Goal: Task Accomplishment & Management: Complete application form

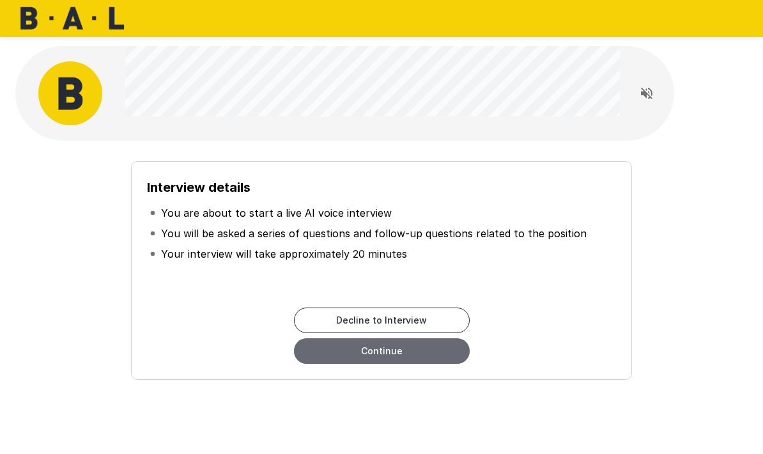
click at [437, 361] on button "Continue" at bounding box center [382, 351] width 176 height 26
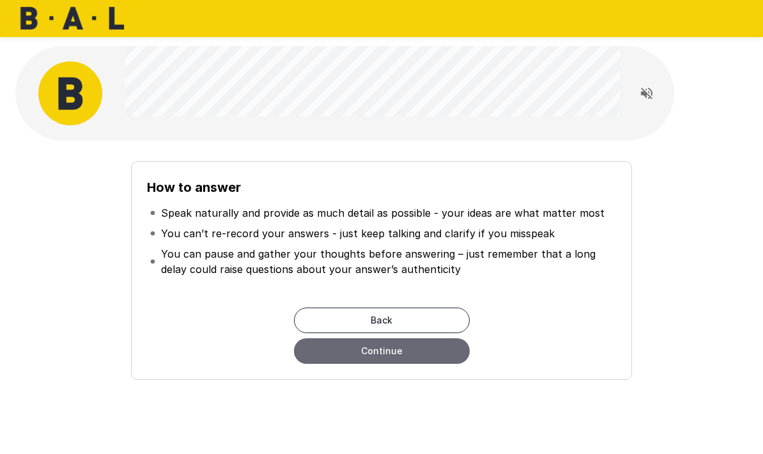
click at [437, 361] on button "Continue" at bounding box center [382, 351] width 176 height 26
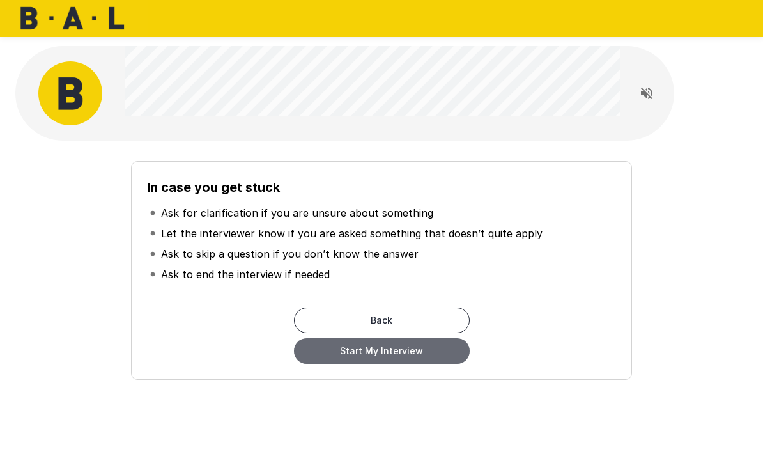
click at [408, 360] on button "Start My Interview" at bounding box center [382, 351] width 176 height 26
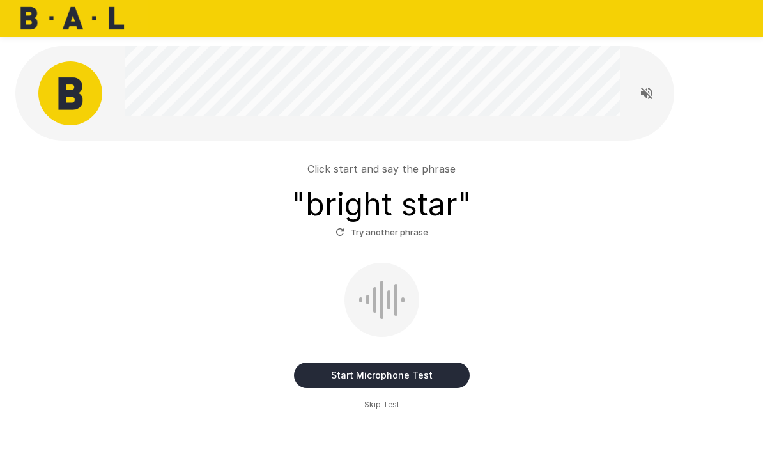
click at [359, 375] on button "Start Microphone Test" at bounding box center [382, 375] width 176 height 26
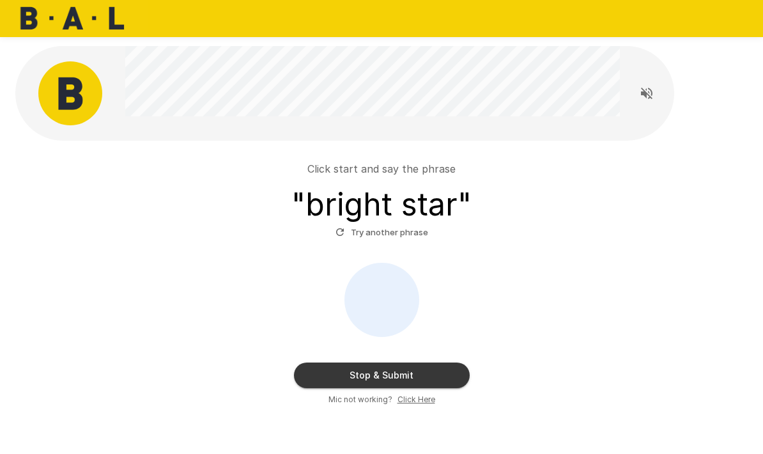
click at [359, 375] on button "Stop & Submit" at bounding box center [382, 375] width 176 height 26
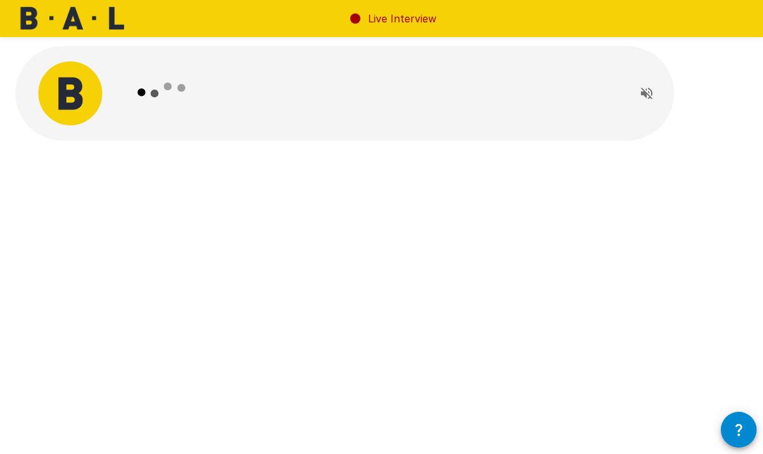
click at [645, 89] on icon "Read questions aloud" at bounding box center [646, 93] width 15 height 15
click at [392, 20] on p "Live Interview" at bounding box center [402, 18] width 68 height 15
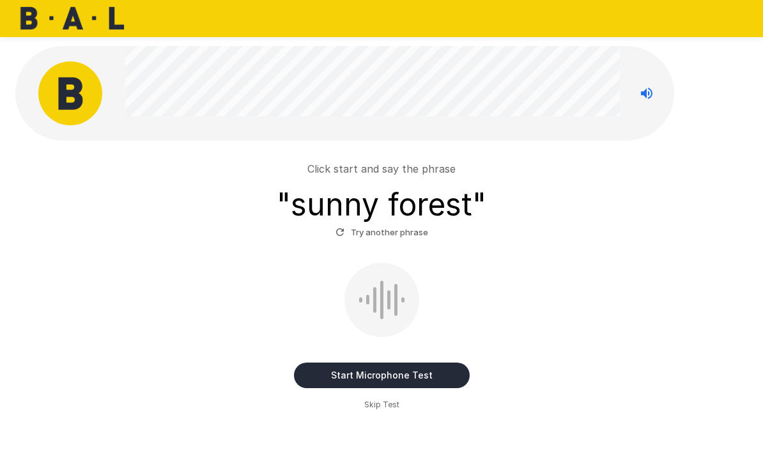
click at [388, 292] on div at bounding box center [388, 299] width 3 height 19
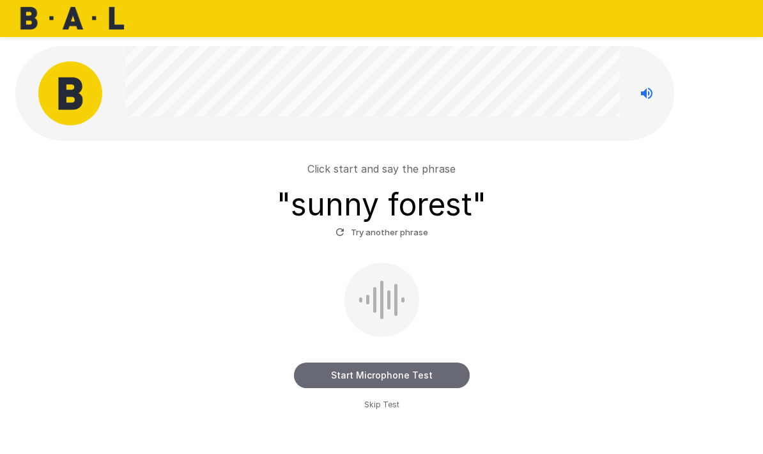
click at [369, 379] on button "Start Microphone Test" at bounding box center [382, 375] width 176 height 26
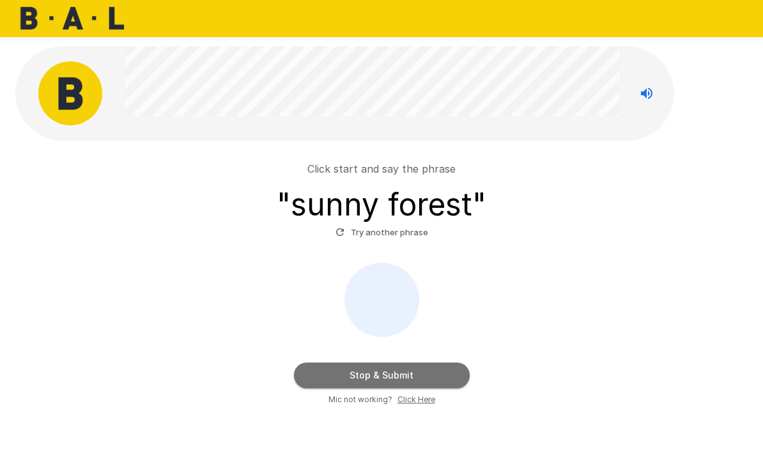
click at [363, 380] on button "Stop & Submit" at bounding box center [382, 375] width 176 height 26
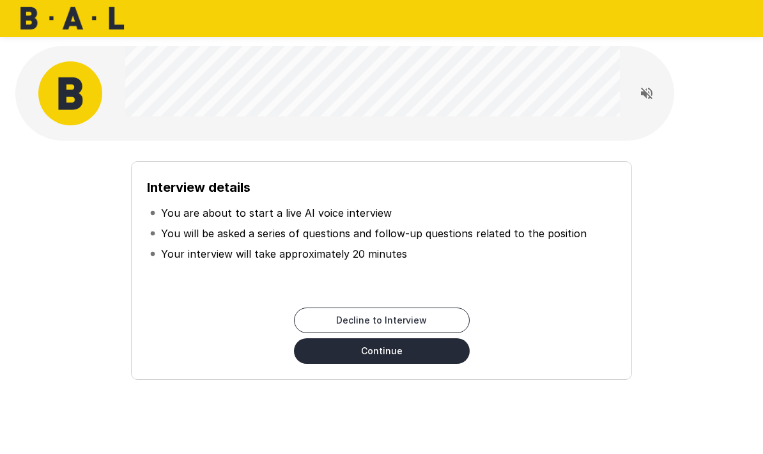
click at [402, 354] on button "Continue" at bounding box center [382, 351] width 176 height 26
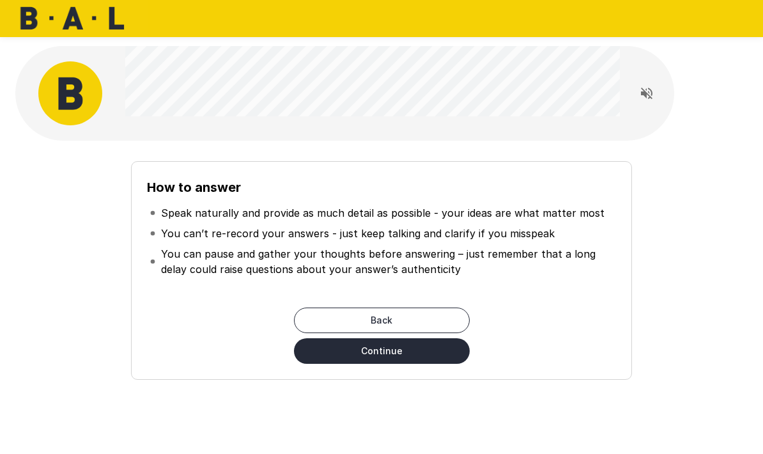
click at [391, 354] on button "Continue" at bounding box center [382, 351] width 176 height 26
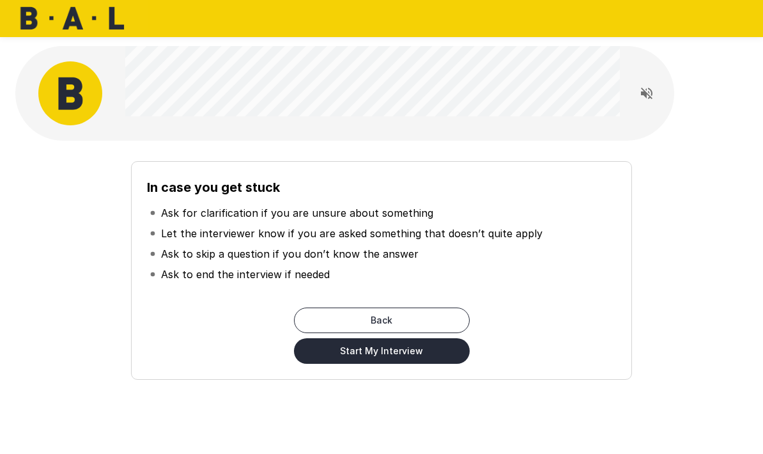
click at [399, 350] on button "Start My Interview" at bounding box center [382, 351] width 176 height 26
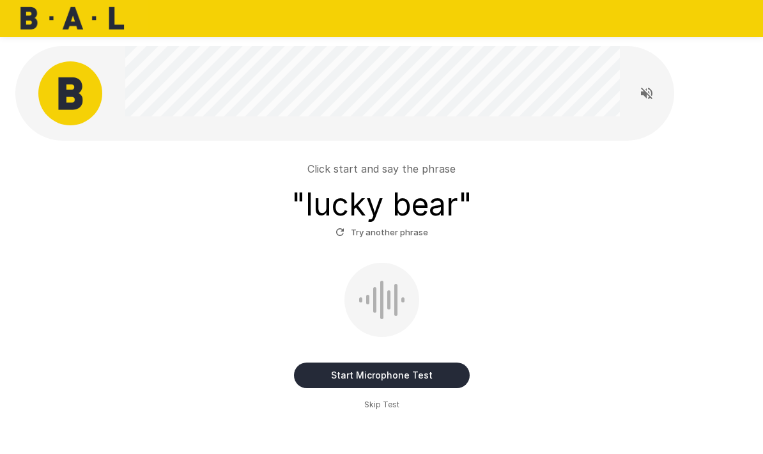
click at [389, 378] on button "Start Microphone Test" at bounding box center [382, 375] width 176 height 26
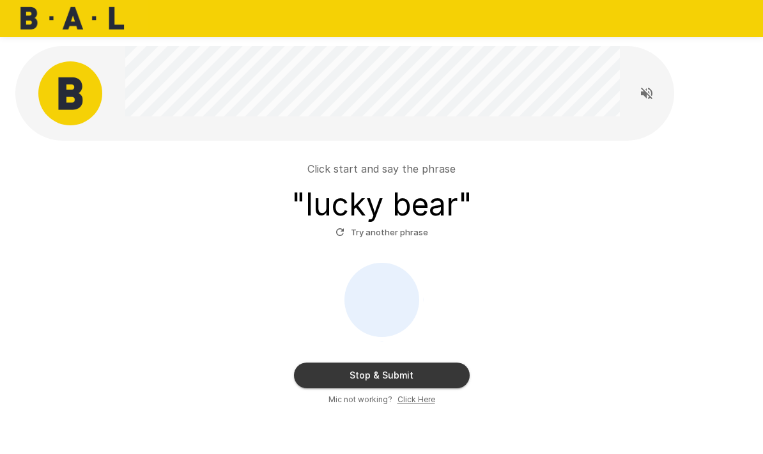
click at [328, 379] on button "Stop & Submit" at bounding box center [382, 375] width 176 height 26
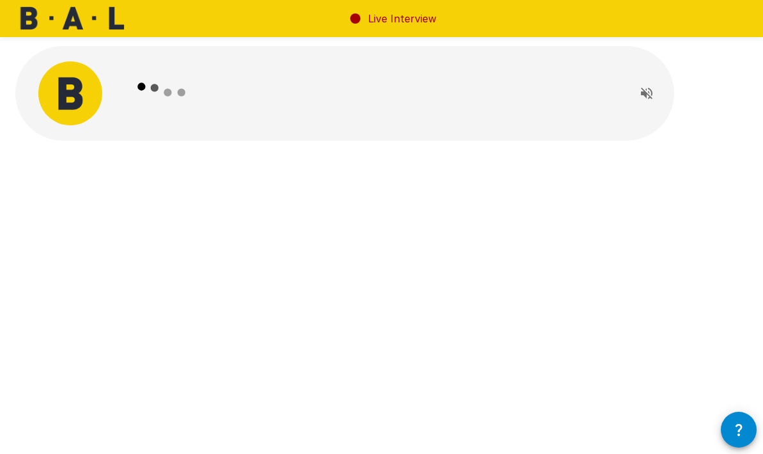
click at [635, 94] on button "Read questions aloud" at bounding box center [647, 94] width 26 height 26
click at [282, 251] on div "Live Interview" at bounding box center [381, 227] width 763 height 454
drag, startPoint x: 405, startPoint y: 21, endPoint x: 527, endPoint y: 49, distance: 124.5
click at [527, 49] on div "Live Interview" at bounding box center [381, 121] width 763 height 243
click at [527, 49] on div at bounding box center [372, 93] width 495 height 95
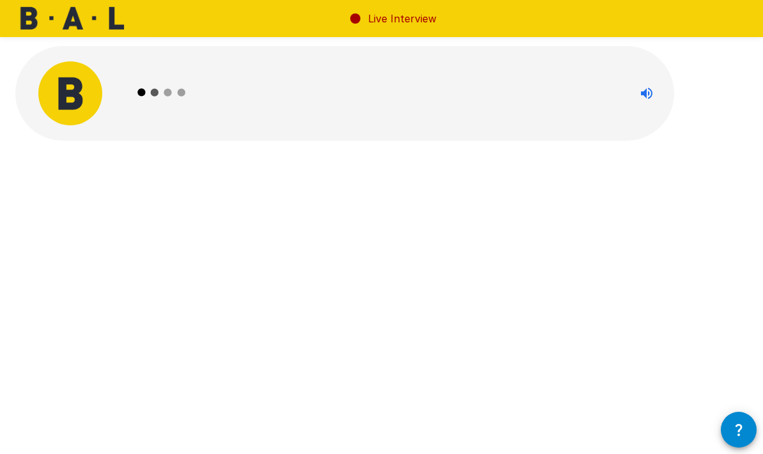
click at [730, 437] on button "button" at bounding box center [739, 430] width 36 height 36
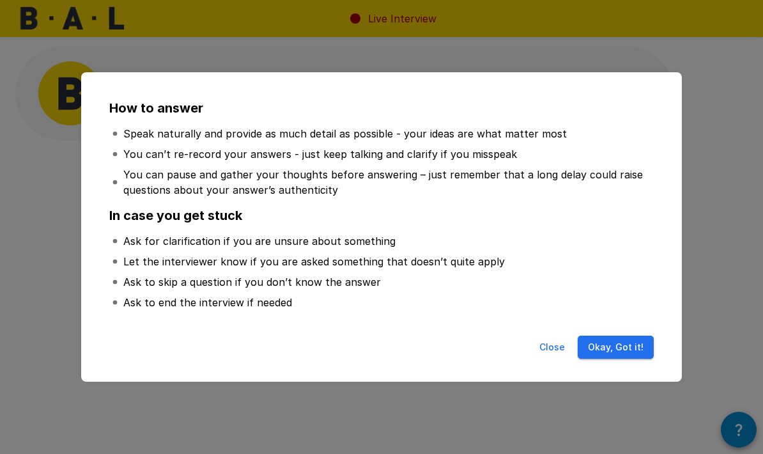
click at [639, 348] on button "Okay, Got it!" at bounding box center [616, 348] width 76 height 24
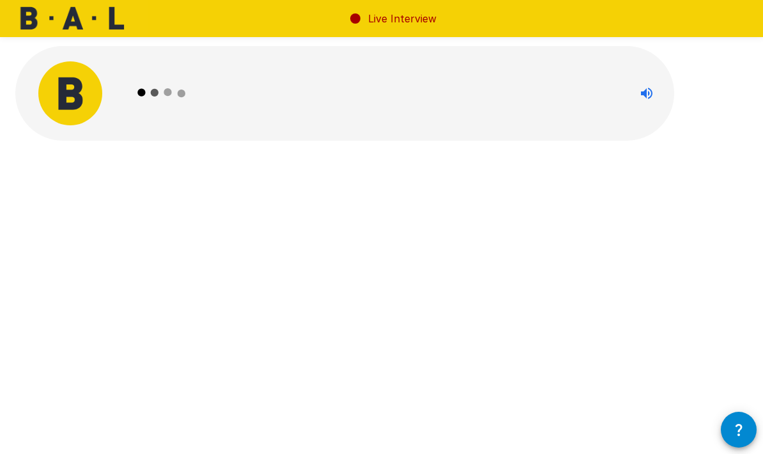
click at [197, 103] on icon at bounding box center [162, 93] width 74 height 74
click at [178, 89] on icon at bounding box center [181, 86] width 6 height 6
click at [375, 23] on p "Live Interview" at bounding box center [402, 18] width 68 height 15
click at [358, 13] on icon at bounding box center [355, 18] width 15 height 15
click at [68, 97] on img at bounding box center [70, 93] width 64 height 64
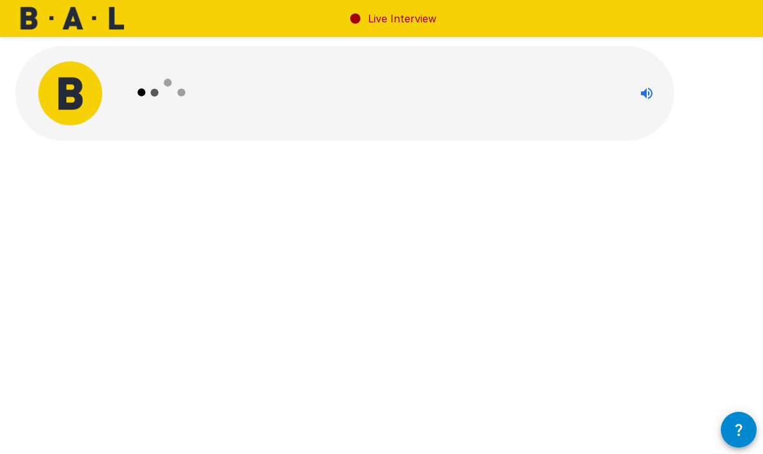
click at [68, 97] on img at bounding box center [70, 93] width 64 height 64
click at [744, 439] on button "button" at bounding box center [739, 430] width 36 height 36
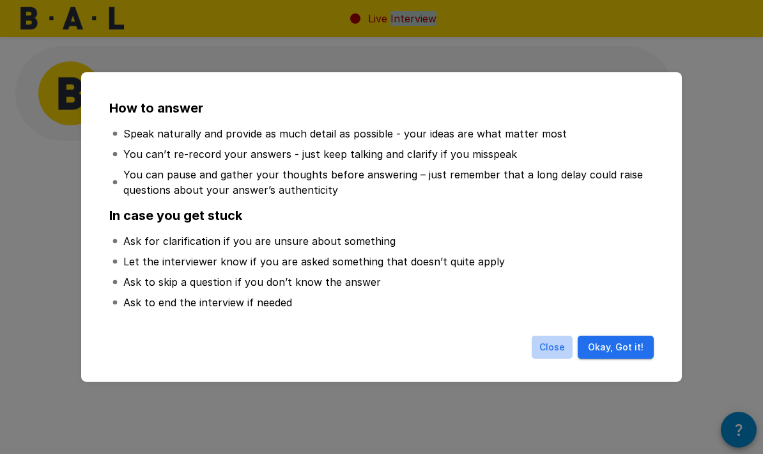
click at [561, 344] on button "Close" at bounding box center [552, 348] width 41 height 24
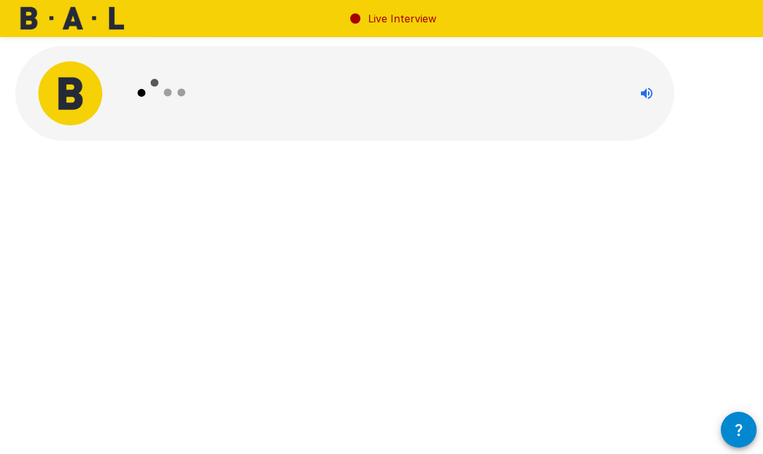
click at [563, 341] on div "Live Interview" at bounding box center [381, 227] width 763 height 454
click at [644, 93] on icon "Stop reading questions aloud" at bounding box center [647, 94] width 12 height 12
click at [644, 93] on icon "Read questions aloud" at bounding box center [647, 94] width 12 height 12
